Goal: Contribute content

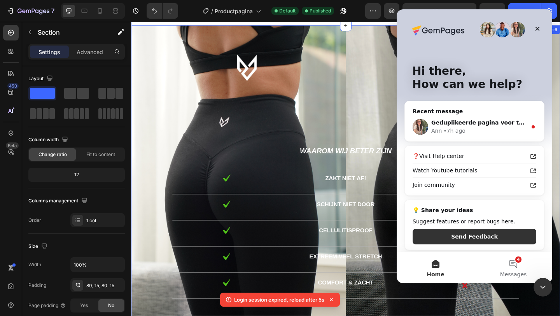
scroll to position [1614, 0]
click at [490, 127] on div "Ann • 7h ago" at bounding box center [479, 131] width 96 height 8
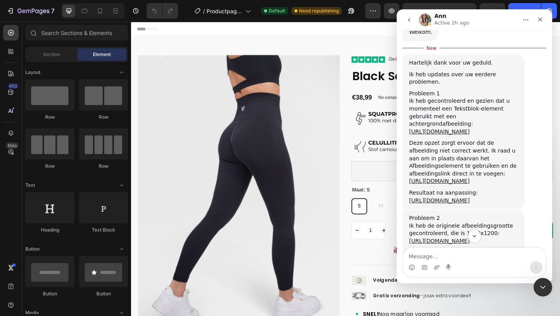
scroll to position [998, 0]
click at [468, 177] on link "https://prnt.sc/0TIeJXC2I4kC" at bounding box center [439, 180] width 61 height 6
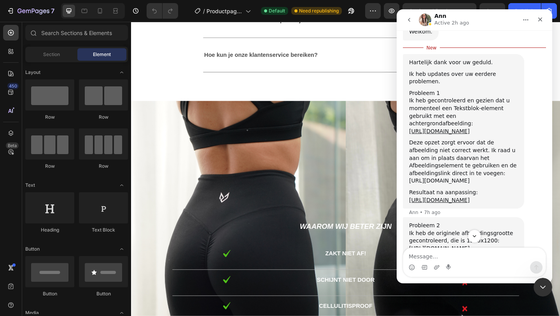
scroll to position [1434, 0]
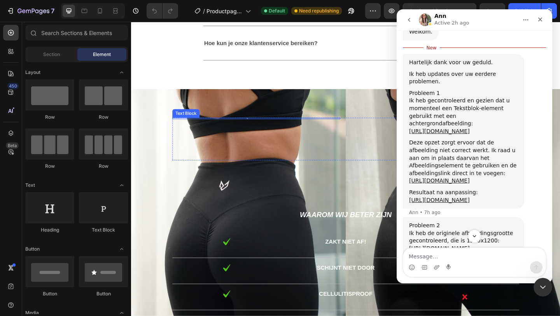
click at [258, 126] on div at bounding box center [257, 127] width 163 height 2
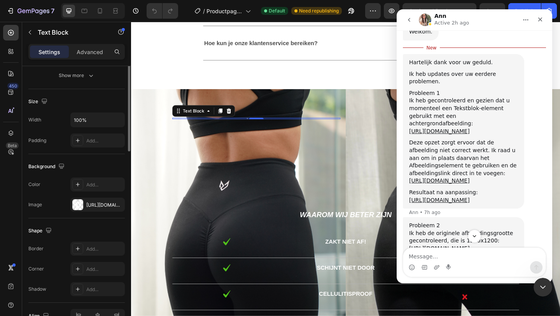
scroll to position [189, 0]
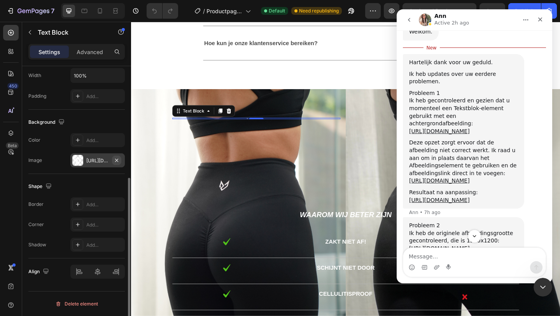
click at [118, 159] on icon "button" at bounding box center [116, 159] width 3 height 3
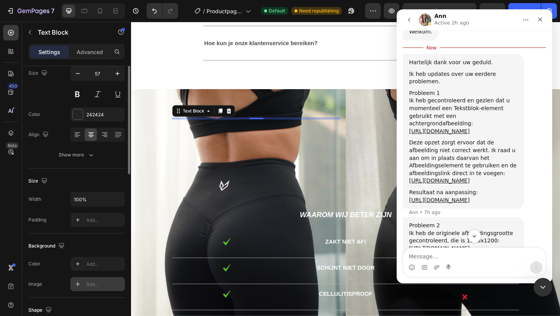
scroll to position [0, 0]
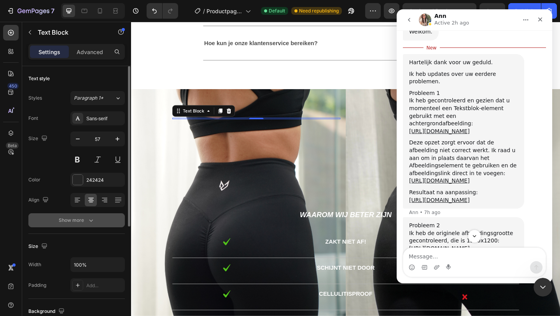
click at [80, 224] on button "Show more" at bounding box center [76, 220] width 96 height 14
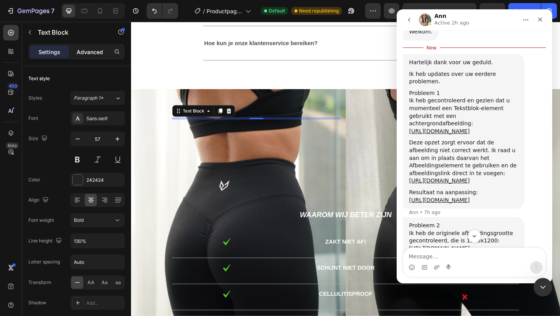
click at [85, 54] on p "Advanced" at bounding box center [90, 52] width 26 height 8
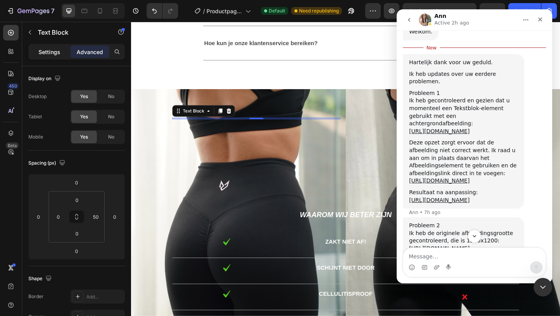
click at [54, 52] on p "Settings" at bounding box center [49, 52] width 22 height 8
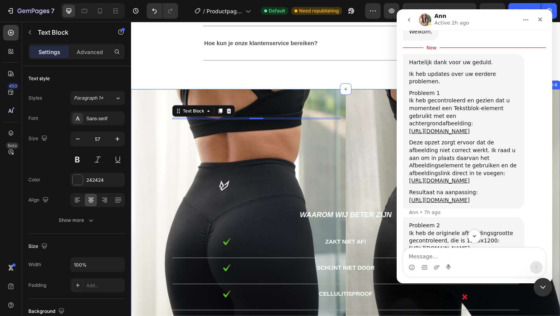
click at [256, 123] on div "Text Block 0 andere merken... Text Block Text Block Row Waarom wij beter zijn T…" at bounding box center [364, 256] width 466 height 322
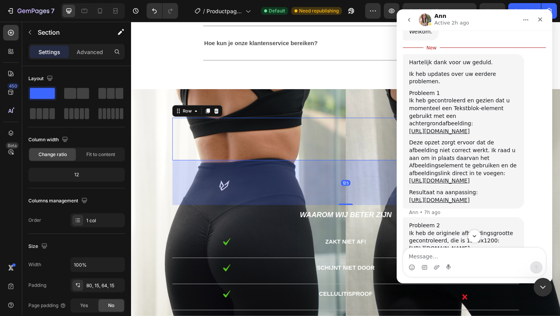
click at [252, 128] on div "Text Block" at bounding box center [267, 149] width 183 height 46
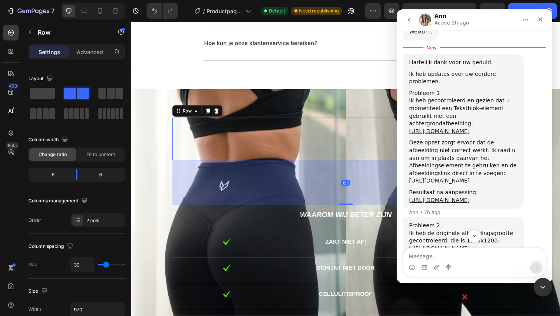
click at [240, 128] on div "Text Block" at bounding box center [267, 149] width 183 height 46
click at [257, 127] on div "Text Block" at bounding box center [267, 149] width 183 height 46
click at [257, 126] on div at bounding box center [257, 127] width 163 height 2
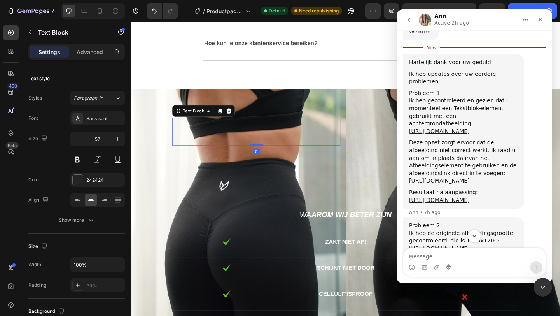
click at [257, 126] on div "Rich Text Editor. Editing area: main" at bounding box center [257, 141] width 163 height 30
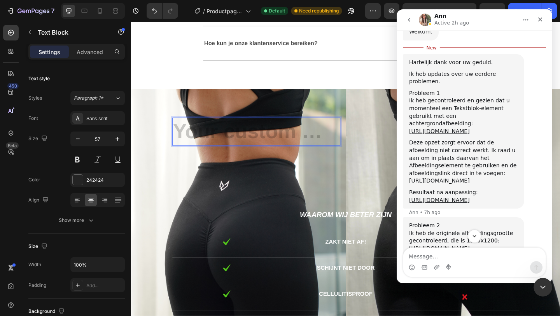
click at [226, 137] on div "Rich Text Editor. Editing area: main" at bounding box center [257, 141] width 163 height 30
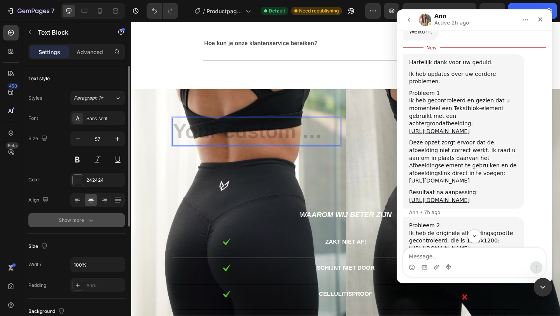
click at [89, 222] on icon "button" at bounding box center [91, 220] width 8 height 8
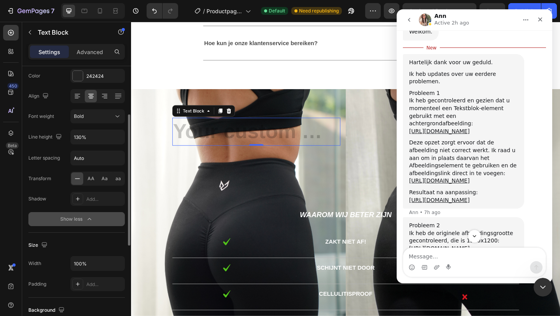
scroll to position [96, 0]
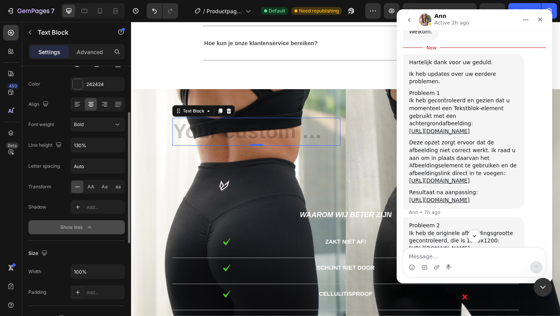
click at [89, 222] on button "Show less" at bounding box center [76, 227] width 96 height 14
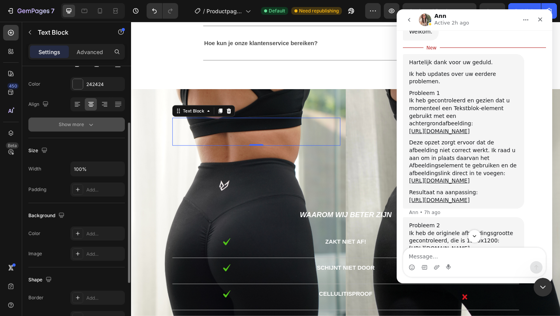
click at [93, 125] on icon "button" at bounding box center [91, 125] width 8 height 8
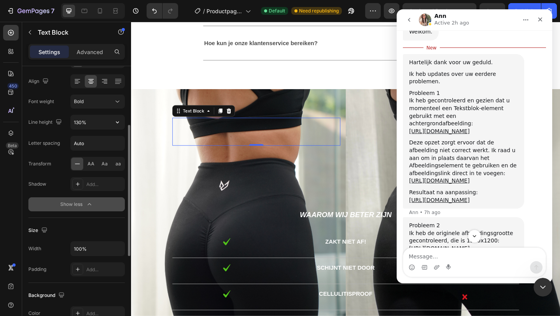
scroll to position [120, 0]
click at [428, 177] on link "https://prnt.sc/0TIeJXC2I4kC" at bounding box center [439, 180] width 61 height 6
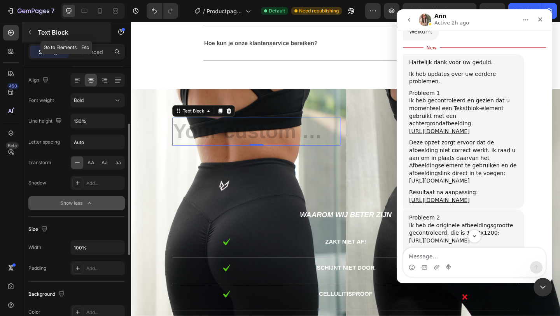
click at [30, 31] on icon "button" at bounding box center [30, 32] width 6 height 6
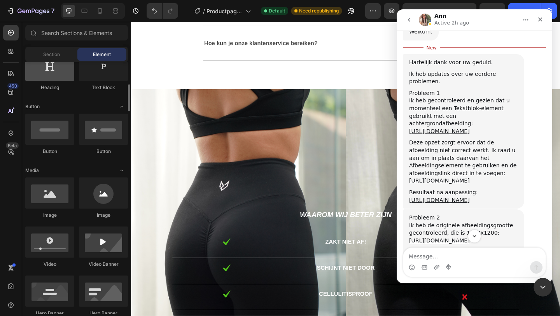
scroll to position [154, 0]
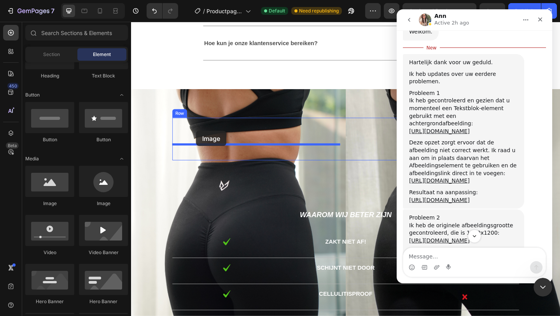
drag, startPoint x: 185, startPoint y: 210, endPoint x: 202, endPoint y: 139, distance: 72.8
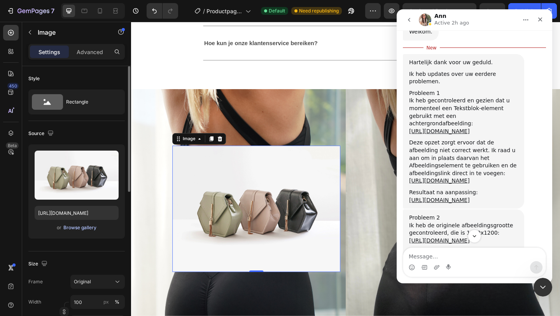
click at [72, 229] on div "Browse gallery" at bounding box center [79, 227] width 33 height 7
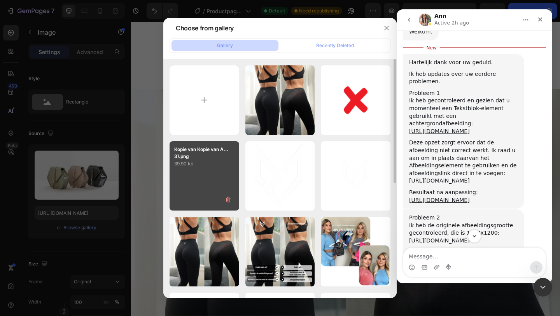
click at [224, 175] on div "Kopie van Kopie van A...3).png 39.90 kb" at bounding box center [204, 176] width 70 height 70
type input "https://cdn.shopify.com/s/files/1/0566/1199/5702/files/gempages_553654555535999…"
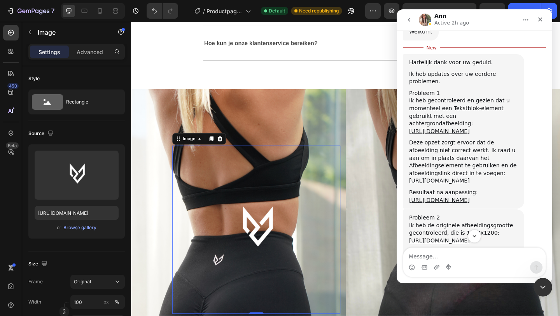
click at [221, 195] on img at bounding box center [267, 247] width 183 height 183
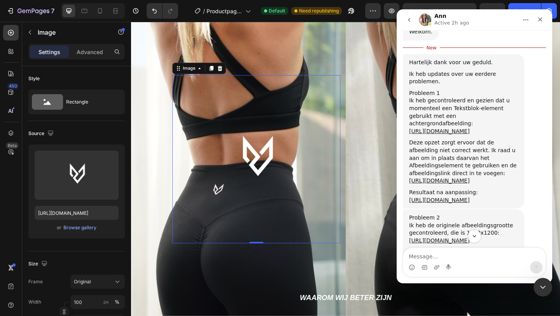
scroll to position [1508, 0]
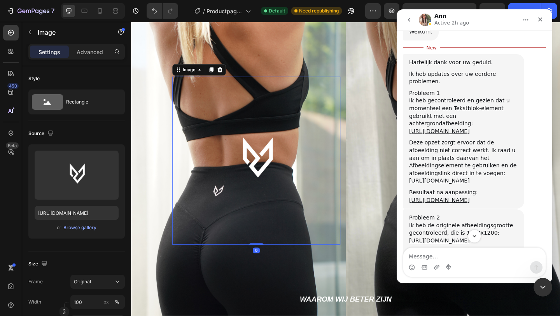
drag, startPoint x: 269, startPoint y: 262, endPoint x: 270, endPoint y: 213, distance: 49.0
click at [270, 213] on div "Image 0" at bounding box center [267, 172] width 183 height 183
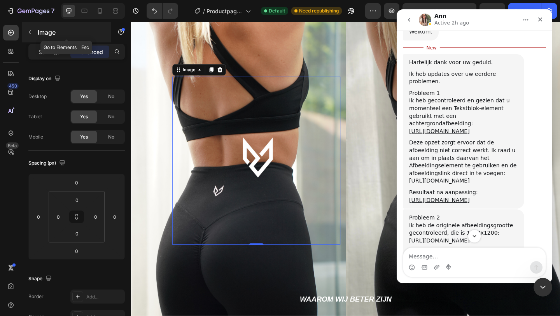
click at [32, 31] on icon "button" at bounding box center [30, 32] width 6 height 6
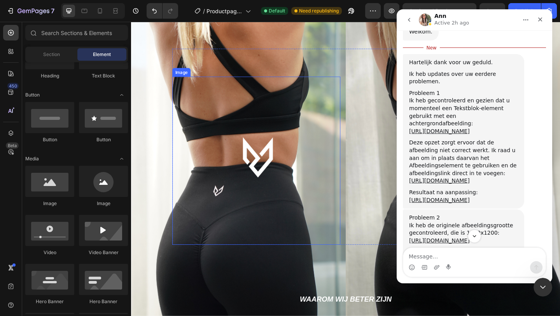
click at [216, 166] on img at bounding box center [267, 172] width 183 height 183
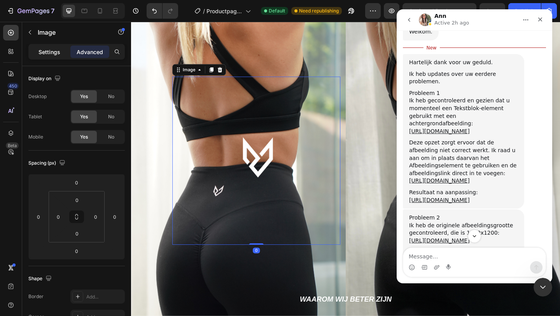
click at [54, 53] on p "Settings" at bounding box center [49, 52] width 22 height 8
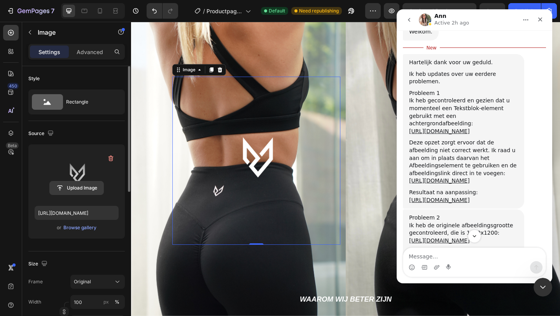
click at [77, 189] on input "file" at bounding box center [77, 187] width 54 height 13
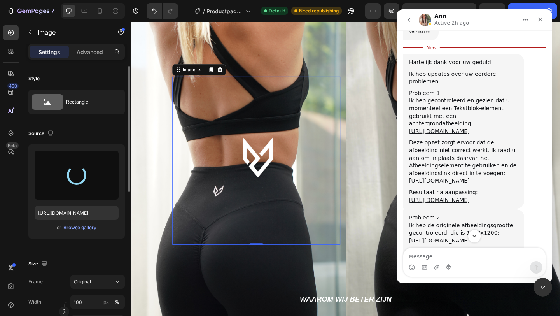
type input "https://cdn.shopify.com/s/files/1/0566/1199/5702/files/gempages_553654555535999…"
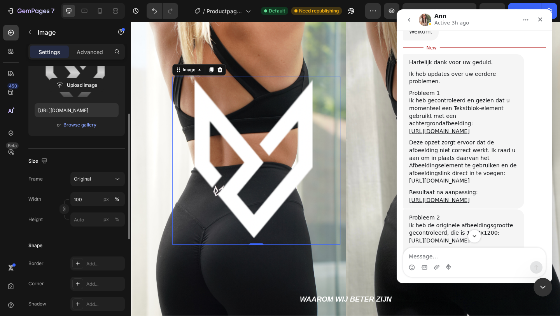
scroll to position [103, 0]
click at [100, 178] on div "Original" at bounding box center [93, 178] width 38 height 7
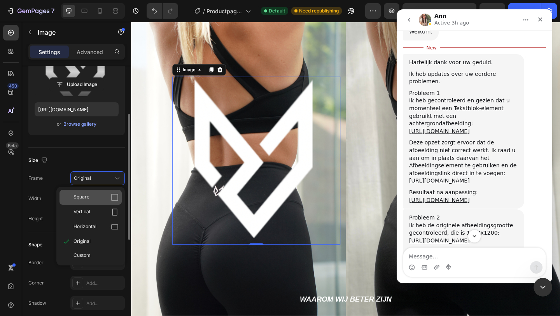
click at [99, 195] on div "Square" at bounding box center [95, 197] width 45 height 8
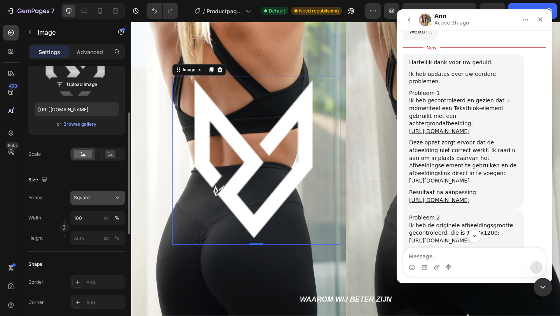
click at [103, 198] on div "Square" at bounding box center [93, 197] width 38 height 7
click at [47, 187] on div "Size Frame Square Width 100 px % Height px %" at bounding box center [76, 209] width 96 height 84
click at [90, 221] on input "100" at bounding box center [97, 218] width 54 height 14
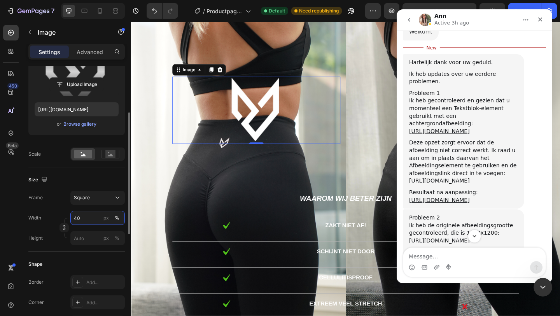
type input "4"
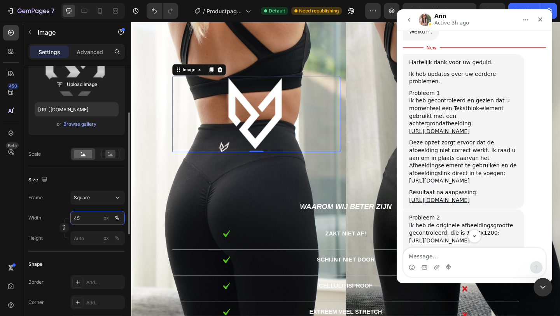
type input "4"
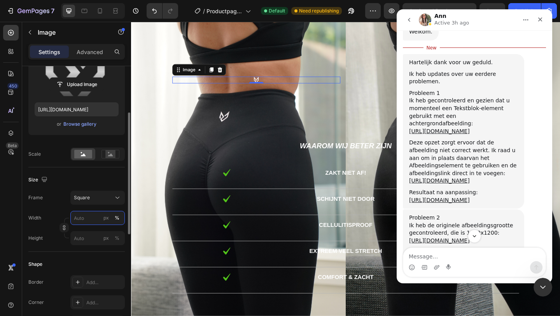
type input "5"
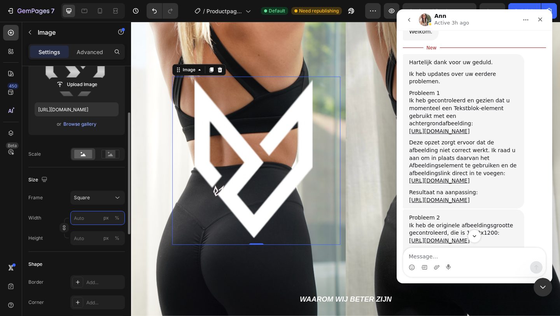
type input "1"
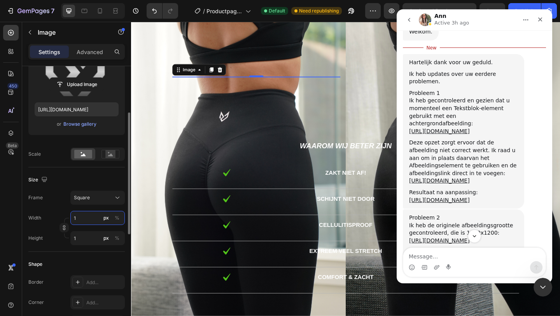
type input "15"
type input "1"
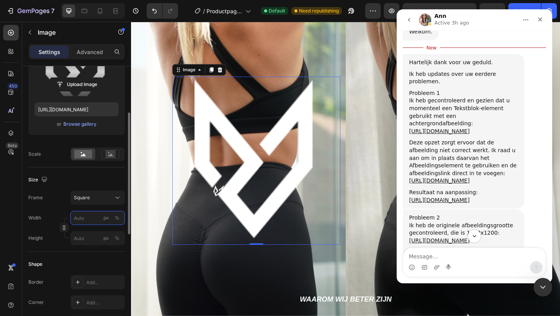
type input "1"
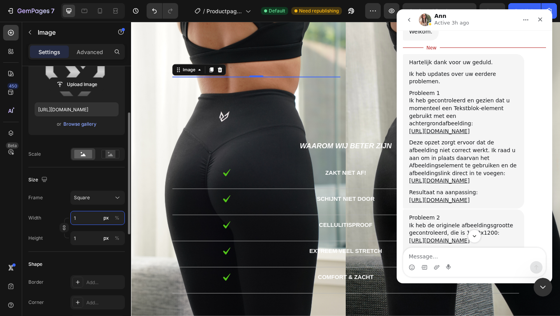
type input "13"
type input "130"
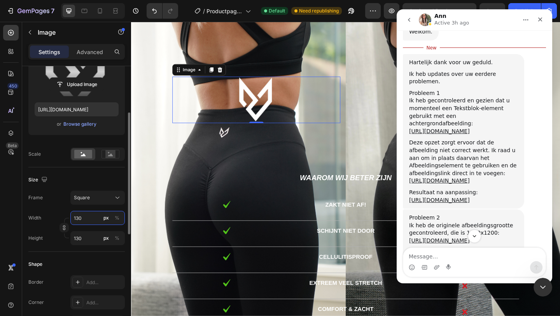
type input "13"
type input "1"
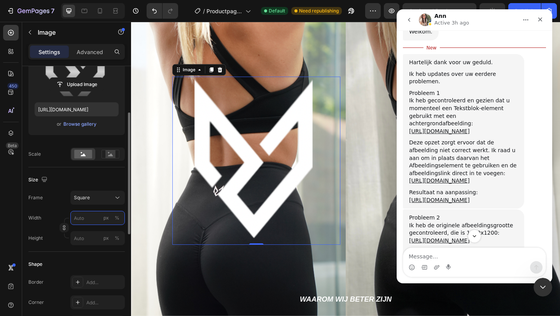
type input "3"
type input "30"
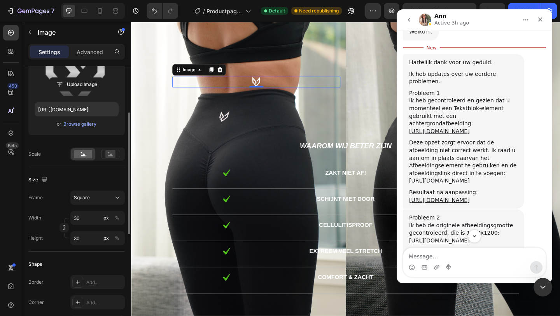
click at [60, 206] on div "Frame Square Width 30 px % Height 30 px %" at bounding box center [76, 217] width 96 height 54
click at [94, 217] on input "30" at bounding box center [97, 218] width 54 height 14
type input "5"
type input "50"
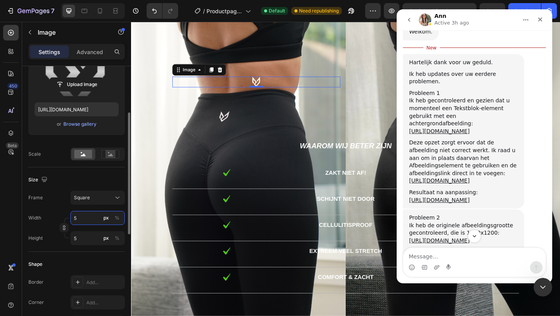
type input "50"
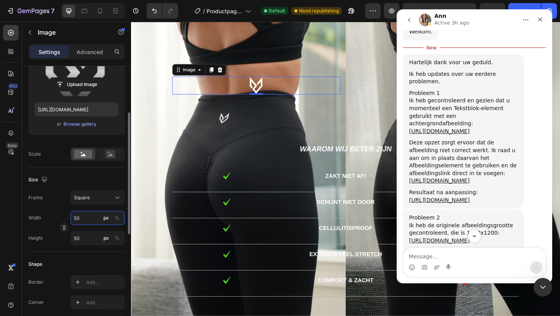
type input "5"
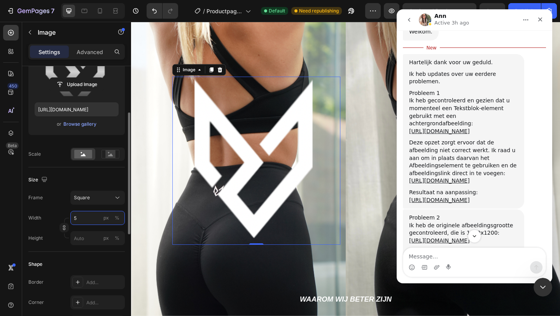
type input "58"
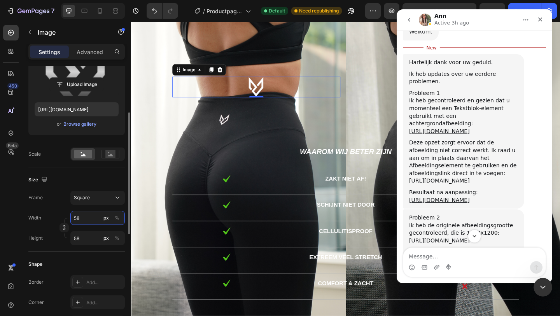
type input "580"
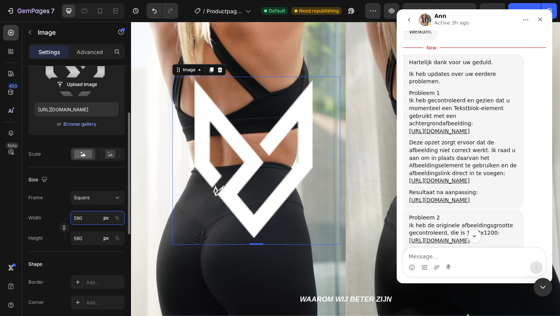
type input "58"
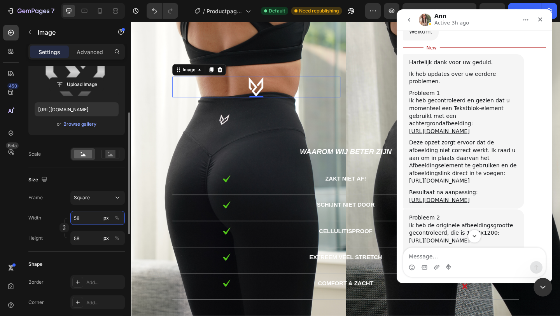
type input "5"
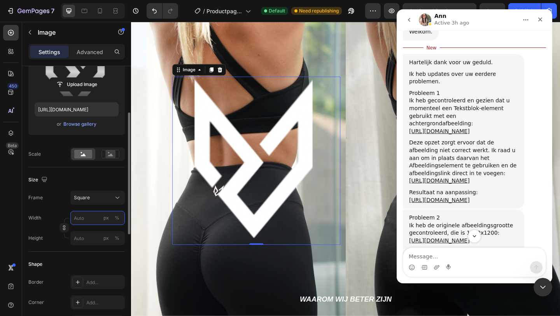
type input "8"
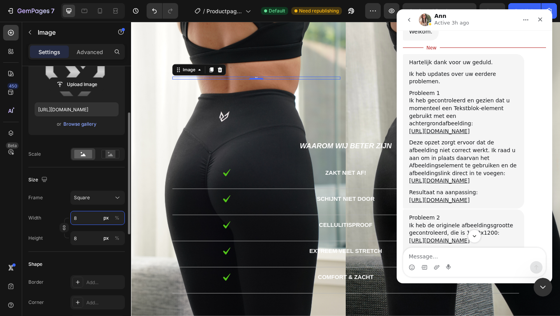
type input "80"
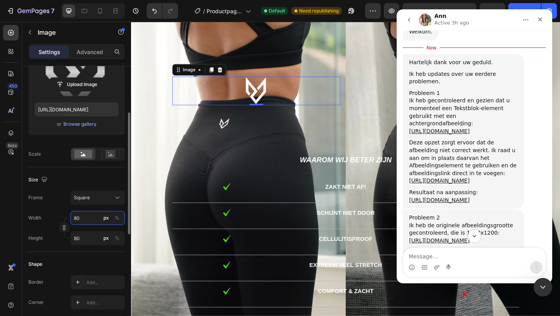
type input "80"
click at [61, 190] on div "Size Frame Square Width 80 px % Height 80 px %" at bounding box center [76, 209] width 96 height 84
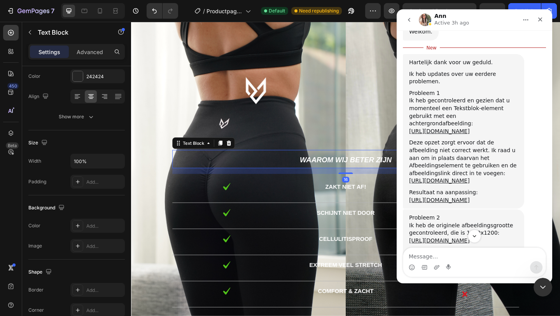
click at [303, 164] on p "Waarom wij beter zijn" at bounding box center [364, 171] width 376 height 18
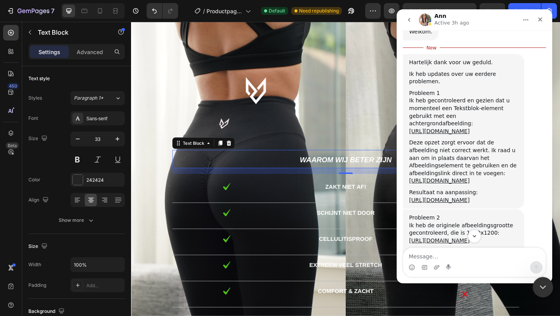
click at [538, 285] on icon "Close Intercom Messenger" at bounding box center [541, 285] width 9 height 9
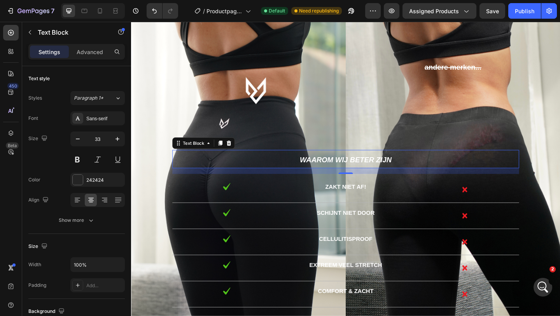
click at [440, 161] on div "Waarom wij beter zijn" at bounding box center [364, 171] width 377 height 20
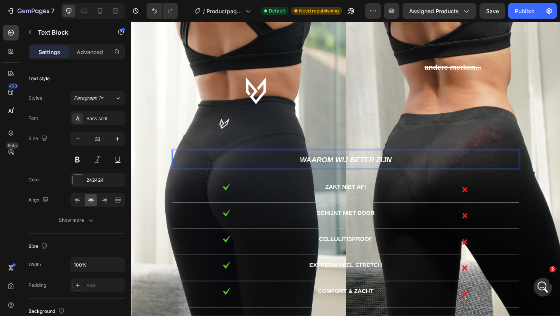
scroll to position [1307, 0]
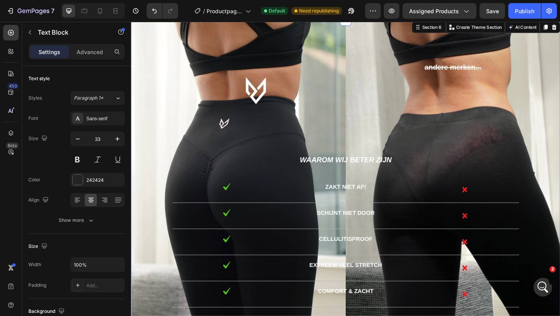
click at [410, 135] on div "Text Block Image andere merken... Text Block Text Block Row Waarom wij beter zi…" at bounding box center [364, 191] width 455 height 281
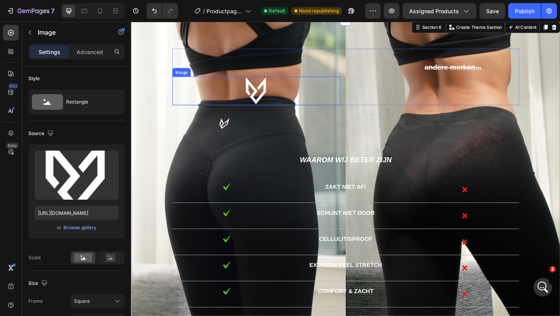
click at [281, 90] on img at bounding box center [267, 96] width 31 height 31
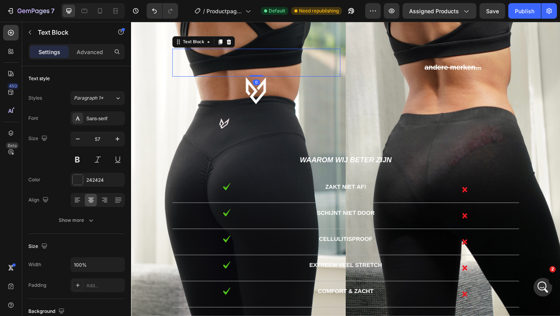
click at [276, 67] on p "Rich Text Editor. Editing area: main" at bounding box center [257, 66] width 162 height 29
click at [235, 45] on icon at bounding box center [237, 43] width 5 height 5
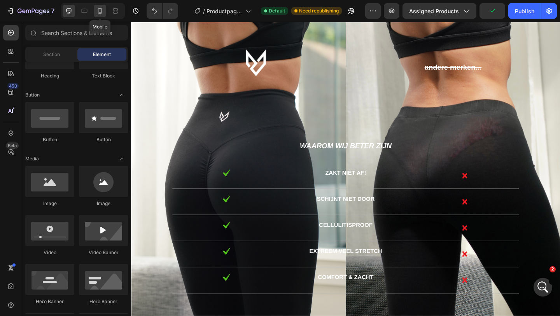
click at [100, 13] on icon at bounding box center [100, 10] width 4 height 5
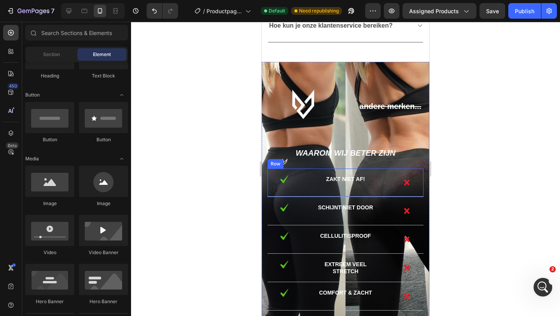
scroll to position [1232, 0]
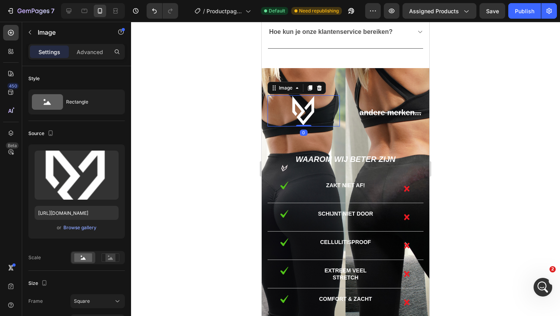
click at [297, 112] on img at bounding box center [303, 110] width 31 height 31
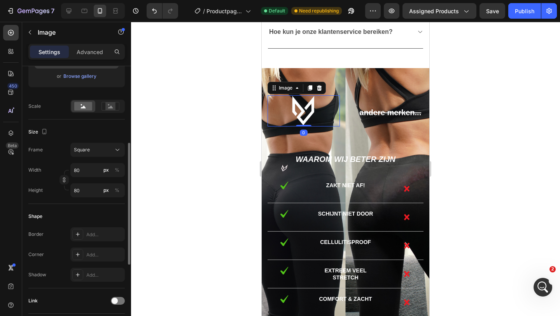
scroll to position [159, 0]
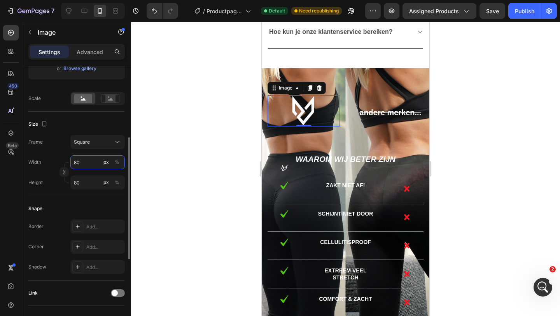
click at [90, 163] on input "80" at bounding box center [97, 162] width 54 height 14
type input "7"
type input "70"
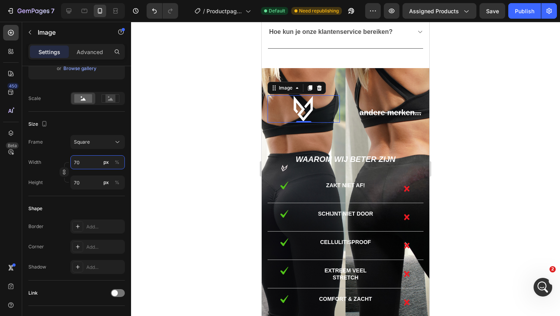
type input "70"
click at [183, 152] on div at bounding box center [345, 169] width 429 height 294
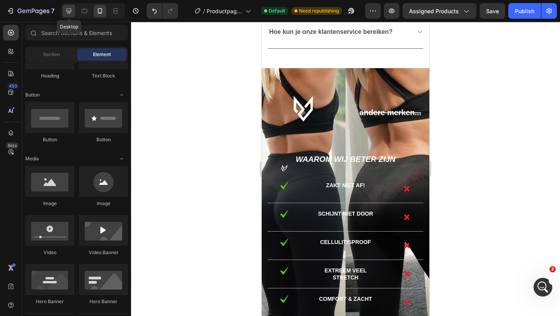
click at [72, 11] on icon at bounding box center [69, 11] width 8 height 8
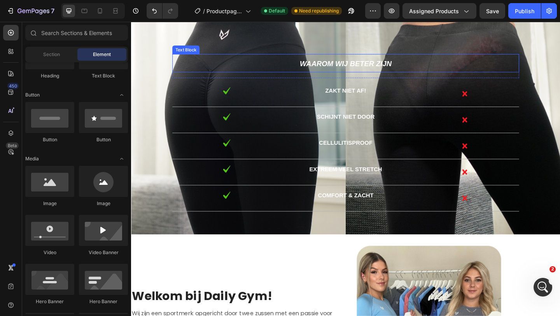
scroll to position [1590, 0]
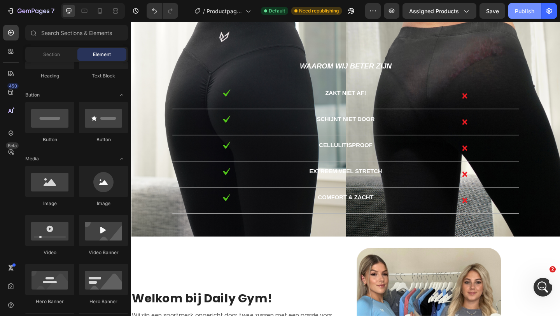
click at [529, 14] on div "Publish" at bounding box center [524, 11] width 19 height 8
click at [542, 287] on icon "Open Intercom Messenger" at bounding box center [541, 286] width 13 height 13
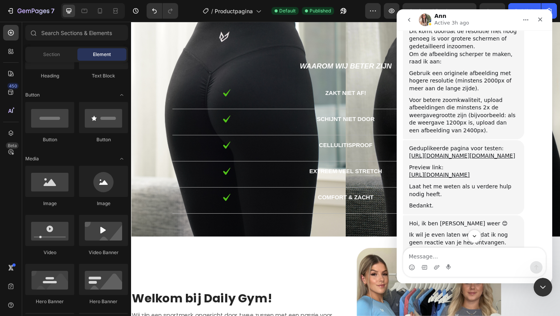
scroll to position [1243, 0]
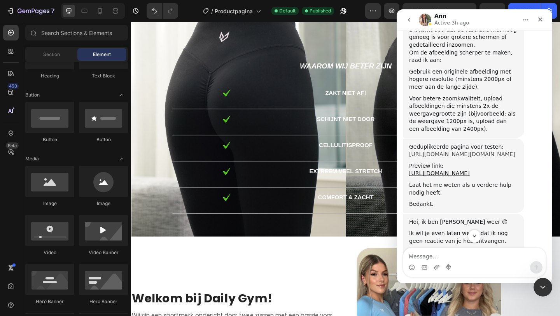
click at [491, 151] on link "https://builder.gempages.net/editor/553654557062726881/581768030137090920?type=…" at bounding box center [462, 154] width 106 height 6
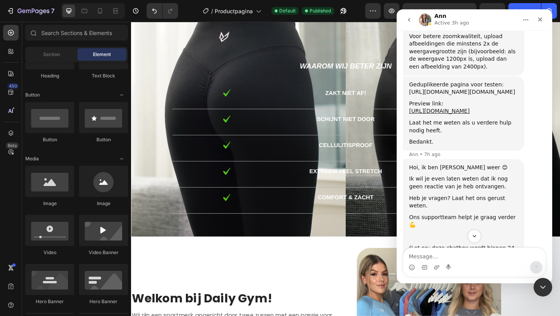
scroll to position [1315, 0]
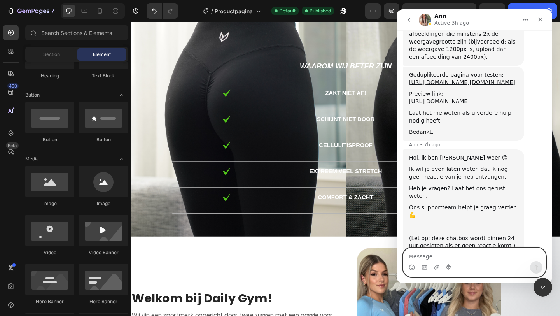
click at [431, 253] on textarea "Message…" at bounding box center [474, 254] width 142 height 13
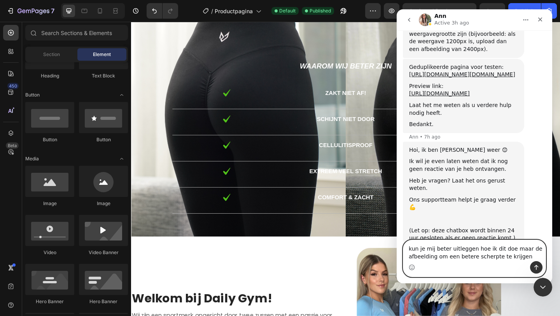
type textarea "kun je mij beter uitleggen hoe ik dit doe maar de afbeelding om een betere sche…"
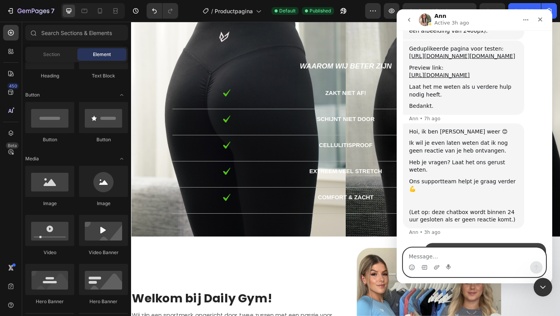
scroll to position [1354, 0]
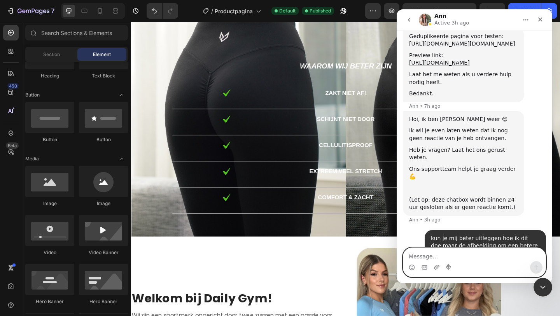
type textarea "d"
type textarea "het logo is gelukt!"
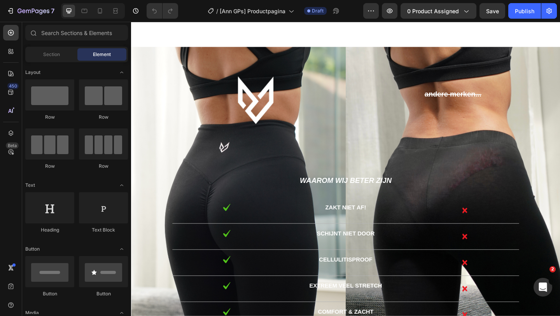
scroll to position [1481, 0]
